Goal: Information Seeking & Learning: Learn about a topic

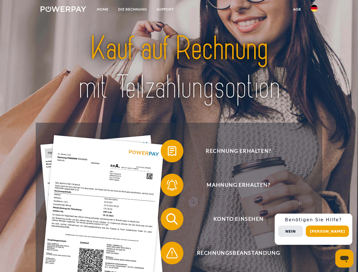
click at [63, 10] on img at bounding box center [63, 9] width 46 height 6
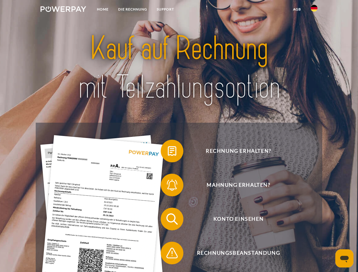
click at [314, 10] on img at bounding box center [313, 8] width 7 height 7
click at [296, 9] on link "agb" at bounding box center [297, 9] width 18 height 10
click at [168, 152] on span at bounding box center [163, 151] width 28 height 28
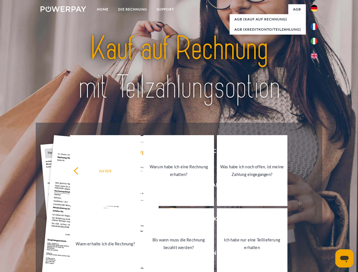
click at [168, 186] on div "Rechnung erhalten? Mahnung erhalten? Konto einsehen" at bounding box center [179, 236] width 286 height 226
click at [168, 220] on link "Bis wann muss die Rechnung bezahlt werden?" at bounding box center [178, 243] width 70 height 71
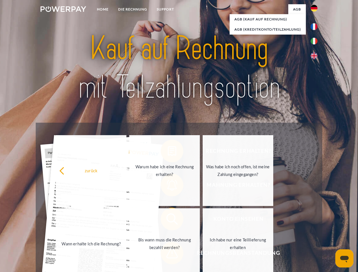
click at [168, 254] on span at bounding box center [163, 253] width 28 height 28
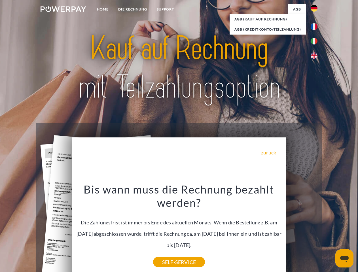
click at [315, 229] on div "Rechnung erhalten? Mahnung erhalten? Konto einsehen" at bounding box center [179, 236] width 286 height 226
click at [301, 230] on span "Konto einsehen" at bounding box center [238, 219] width 139 height 23
click at [329, 231] on header "Home DIE RECHNUNG SUPPORT" at bounding box center [179, 195] width 358 height 391
